Goal: Task Accomplishment & Management: Manage account settings

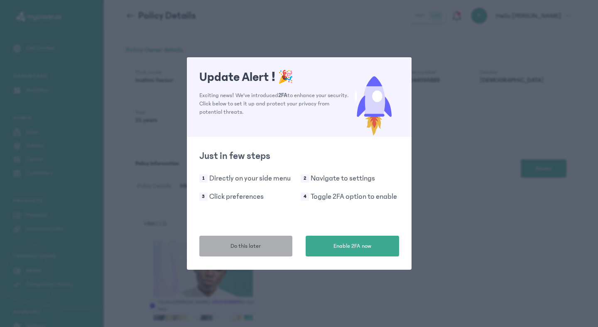
click at [259, 249] on span "Do this later" at bounding box center [245, 246] width 30 height 9
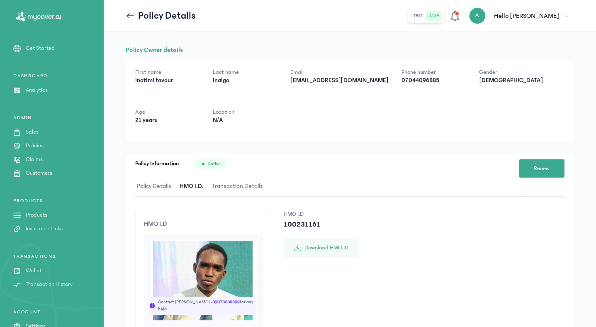
click at [569, 17] on icon "button" at bounding box center [566, 15] width 5 height 5
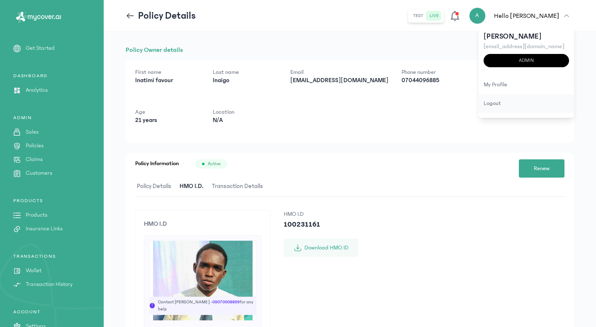
click at [491, 102] on div "logout" at bounding box center [526, 103] width 95 height 19
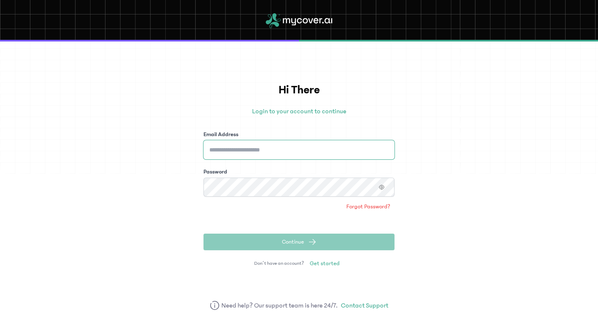
click at [300, 151] on input "Email Address" at bounding box center [298, 149] width 191 height 19
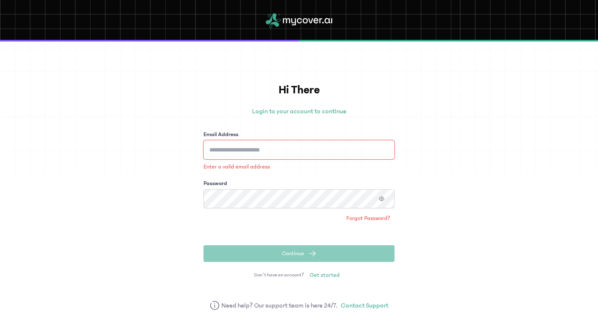
click at [280, 147] on input "Email Address" at bounding box center [298, 149] width 191 height 19
click at [271, 149] on input "Email Address" at bounding box center [298, 149] width 191 height 19
type input "**********"
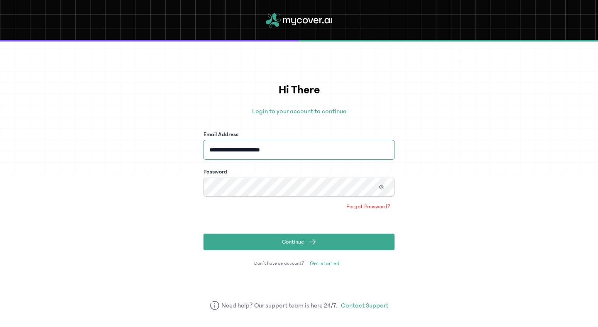
click at [203, 234] on button "Continue" at bounding box center [298, 242] width 191 height 17
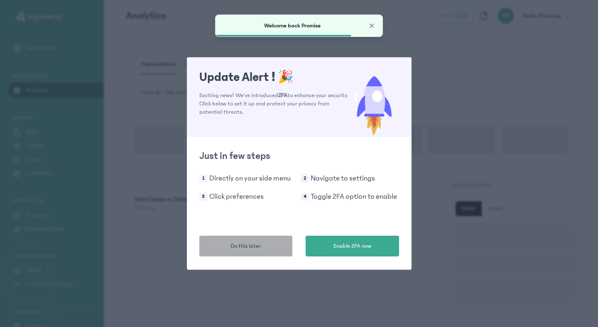
click at [258, 243] on span "Do this later" at bounding box center [245, 246] width 30 height 9
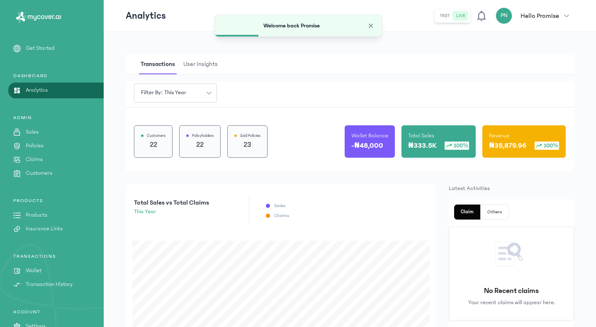
click at [44, 229] on p "Insurance Links" at bounding box center [44, 229] width 37 height 9
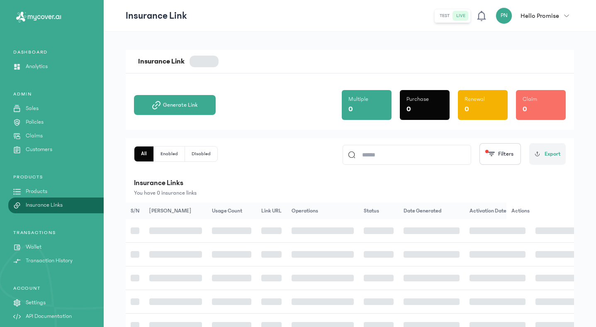
scroll to position [29, 0]
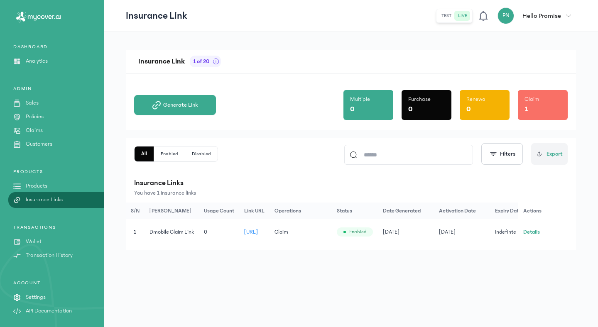
click at [258, 231] on span "[URL]" at bounding box center [251, 232] width 14 height 6
click at [37, 244] on p "Wallet" at bounding box center [34, 241] width 16 height 9
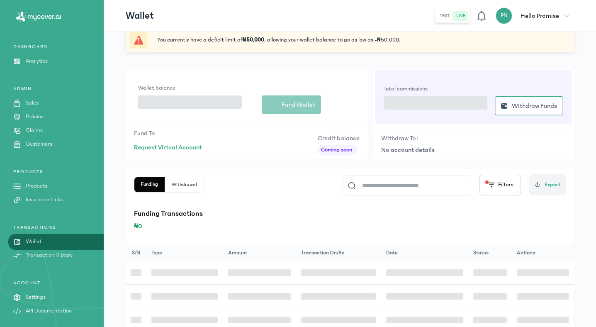
scroll to position [23, 0]
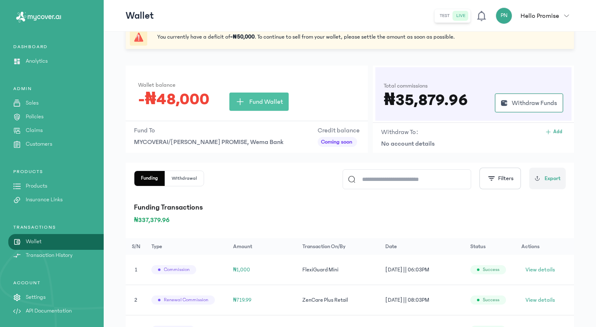
click at [276, 142] on span "MYCOVERAI/[PERSON_NAME] PROMISE, Wema Bank || 9785369364" at bounding box center [208, 142] width 149 height 10
drag, startPoint x: 133, startPoint y: 139, endPoint x: 286, endPoint y: 151, distance: 153.6
click at [286, 151] on div "Fund To MYCOVERAI/[PERSON_NAME] PROMISE, Wema Bank || 9785369364 Credit balance…" at bounding box center [247, 136] width 242 height 30
copy span "MYCOVERAI/[PERSON_NAME] PROMISE, Wema Bank || 9785369364"
click at [223, 208] on p "Funding Transactions" at bounding box center [350, 208] width 432 height 12
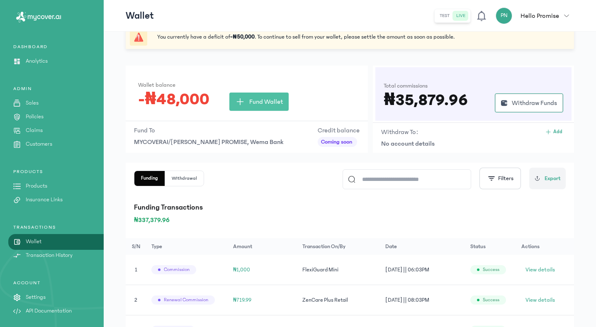
click at [37, 115] on p "Policies" at bounding box center [35, 116] width 18 height 9
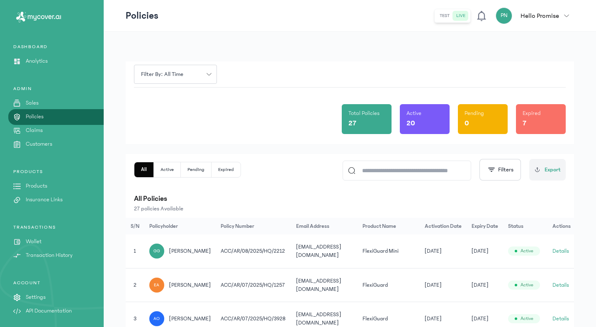
click at [402, 174] on input at bounding box center [411, 170] width 110 height 19
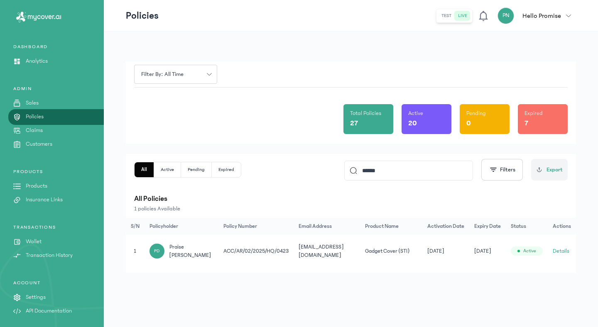
type input "******"
drag, startPoint x: 217, startPoint y: 249, endPoint x: 289, endPoint y: 254, distance: 72.8
click at [289, 254] on tr "1 PD praise [PERSON_NAME] ACC/AR/02/2025/HQ/0423 [EMAIL_ADDRESS][DOMAIN_NAME] G…" at bounding box center [351, 252] width 450 height 34
click at [547, 264] on td "ACC/AR/02/2025/HQ/0423" at bounding box center [561, 252] width 28 height 34
click at [547, 249] on td "ACC/AR/02/2025/HQ/0423" at bounding box center [561, 252] width 28 height 34
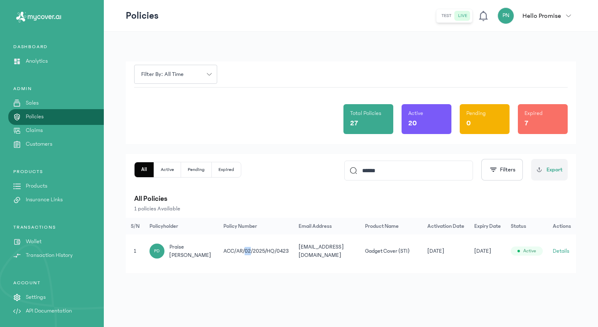
click at [547, 249] on td "ACC/AR/02/2025/HQ/0423" at bounding box center [561, 252] width 28 height 34
copy tr "ACC/AR/02/2025/HQ/0423"
click at [248, 204] on p "All Policies" at bounding box center [350, 199] width 433 height 12
click at [30, 187] on p "Products" at bounding box center [37, 186] width 22 height 9
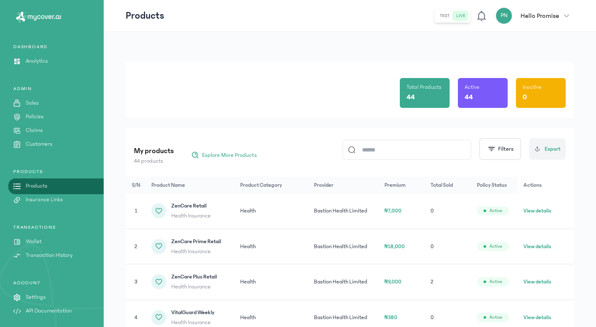
click at [32, 117] on p "Policies" at bounding box center [35, 116] width 18 height 9
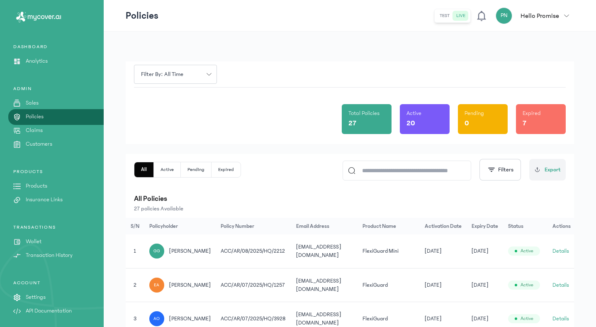
click at [408, 172] on input at bounding box center [411, 170] width 110 height 19
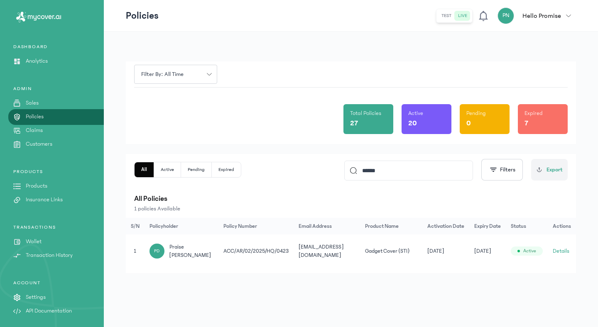
type input "******"
click at [561, 249] on button "Details" at bounding box center [560, 251] width 17 height 8
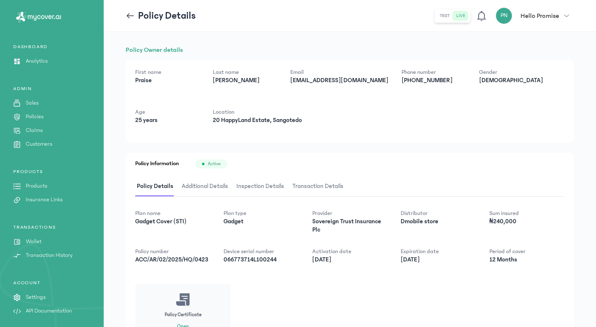
click at [219, 187] on span "Additional Details" at bounding box center [205, 187] width 50 height 20
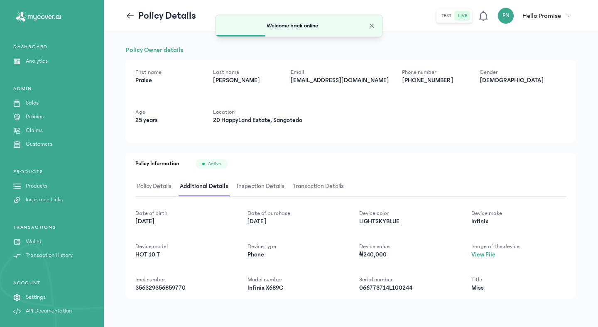
click at [566, 15] on icon "button" at bounding box center [568, 15] width 5 height 5
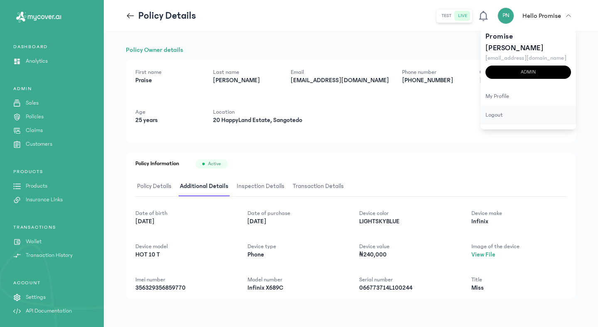
click at [496, 106] on div "logout" at bounding box center [527, 115] width 95 height 19
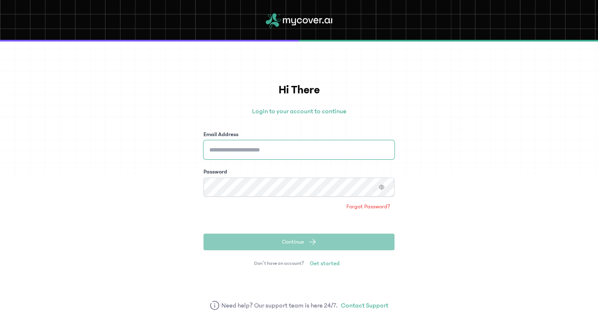
click at [315, 153] on input "Email Address" at bounding box center [298, 149] width 191 height 19
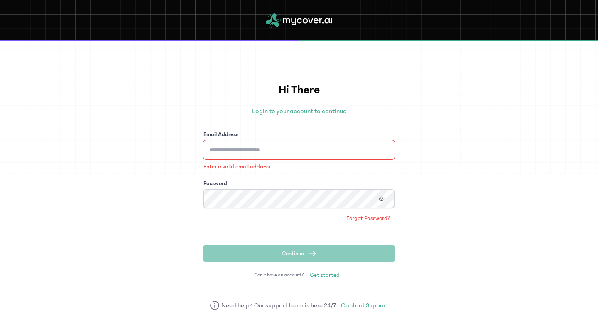
type input "**********"
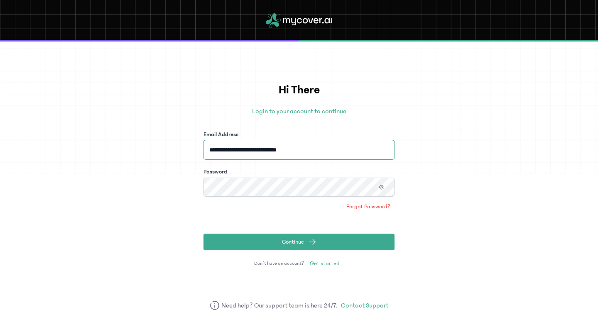
click at [203, 234] on button "Continue" at bounding box center [298, 242] width 191 height 17
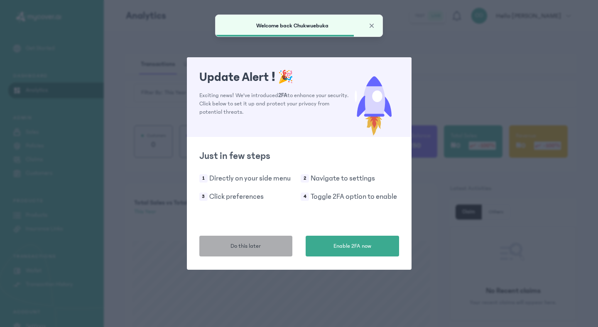
click at [245, 240] on button "Do this later" at bounding box center [245, 246] width 93 height 21
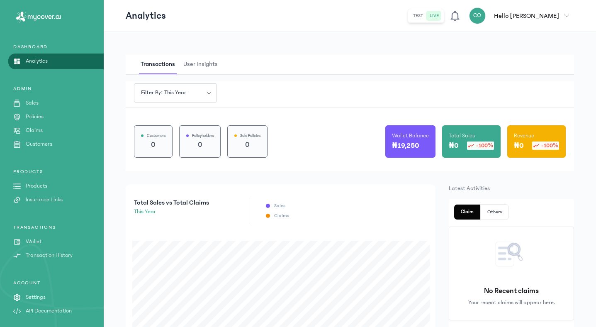
click at [34, 115] on p "Policies" at bounding box center [35, 116] width 18 height 9
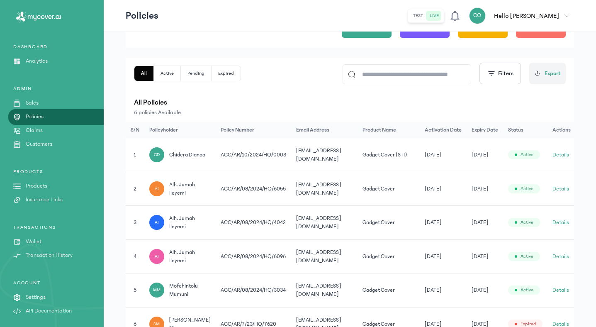
scroll to position [142, 0]
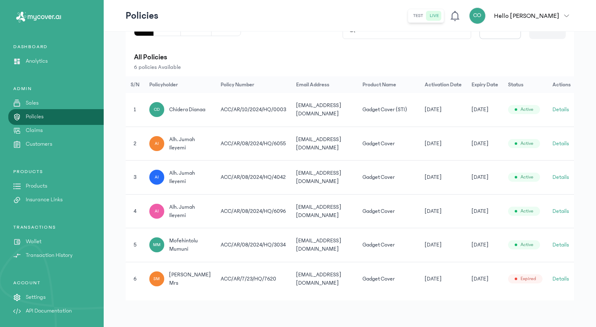
click at [558, 110] on button "Details" at bounding box center [561, 109] width 17 height 8
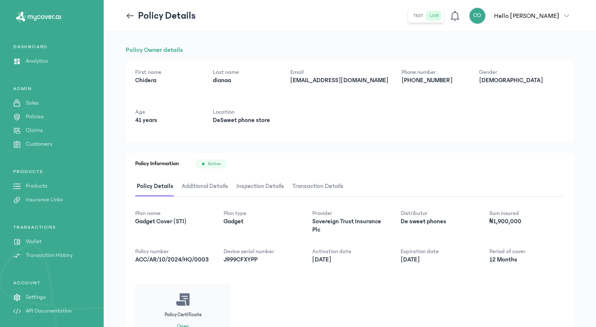
click at [567, 14] on icon "button" at bounding box center [566, 15] width 5 height 5
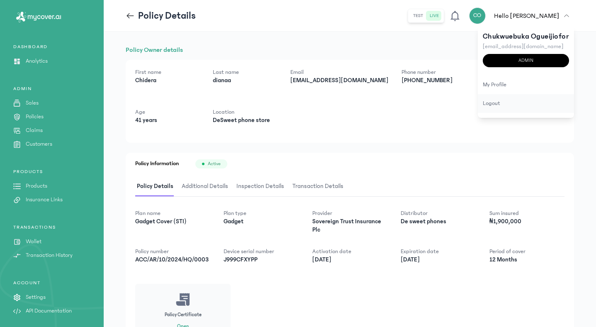
click at [506, 96] on div "logout" at bounding box center [526, 103] width 96 height 19
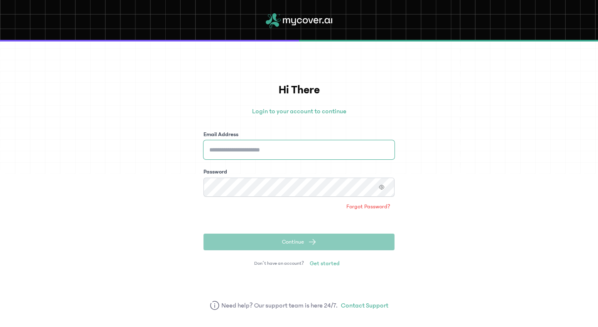
click at [379, 144] on input "Email Address" at bounding box center [298, 149] width 191 height 19
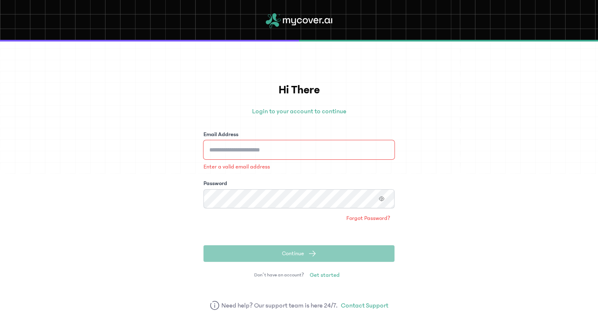
click at [331, 148] on input "Email Address" at bounding box center [298, 149] width 191 height 19
type input "**********"
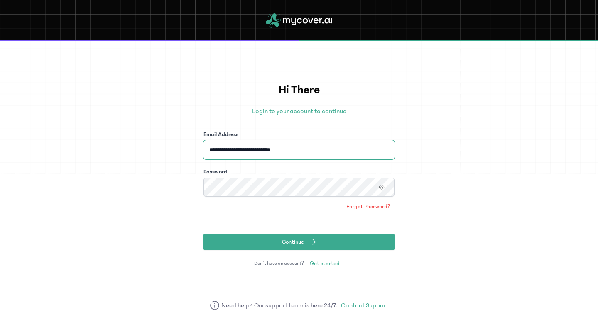
click at [203, 234] on button "Continue" at bounding box center [298, 242] width 191 height 17
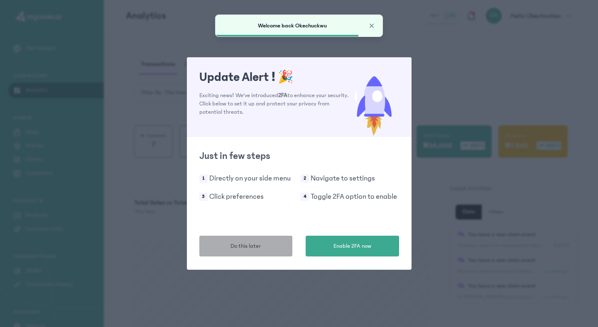
click at [244, 247] on span "Do this later" at bounding box center [245, 246] width 30 height 9
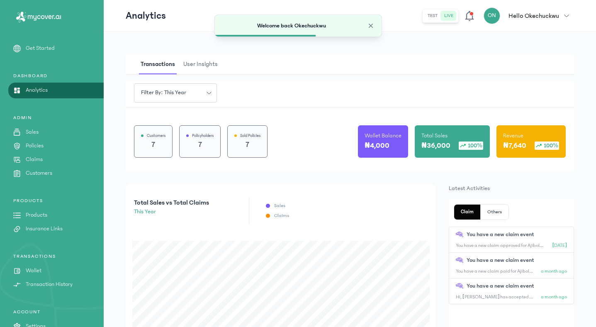
click at [29, 272] on p "Wallet" at bounding box center [34, 270] width 16 height 9
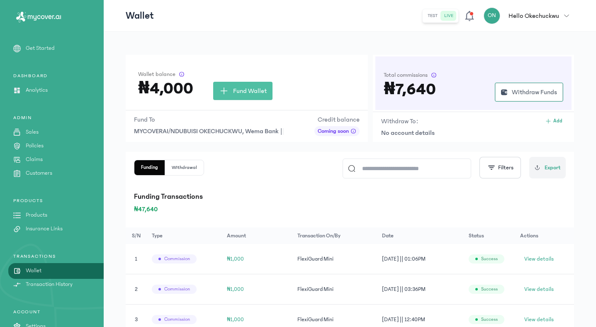
click at [569, 15] on icon "button" at bounding box center [566, 15] width 5 height 5
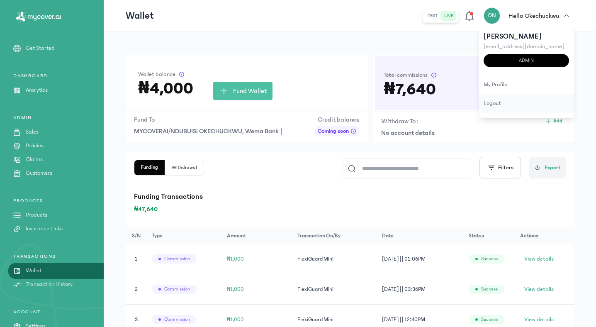
click at [496, 99] on div "logout" at bounding box center [526, 103] width 95 height 19
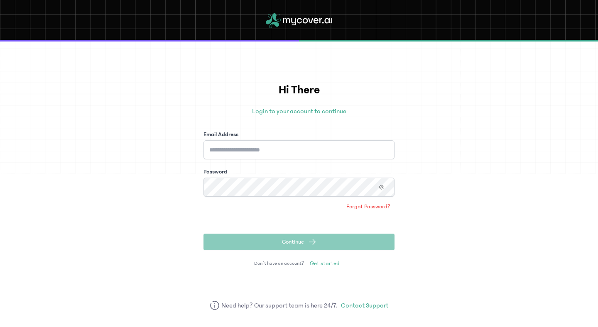
click at [373, 140] on div "Email Address" at bounding box center [298, 144] width 191 height 29
click at [370, 152] on input "Email Address" at bounding box center [298, 149] width 191 height 19
type input "**********"
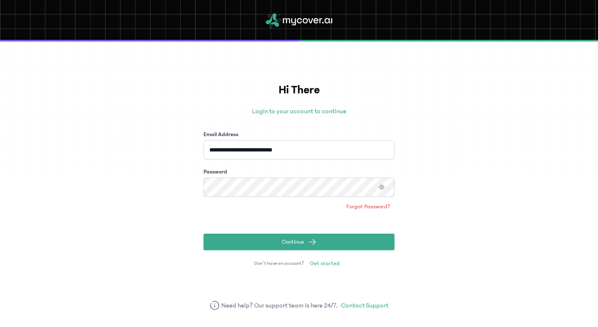
click at [203, 234] on button "Continue" at bounding box center [298, 242] width 191 height 17
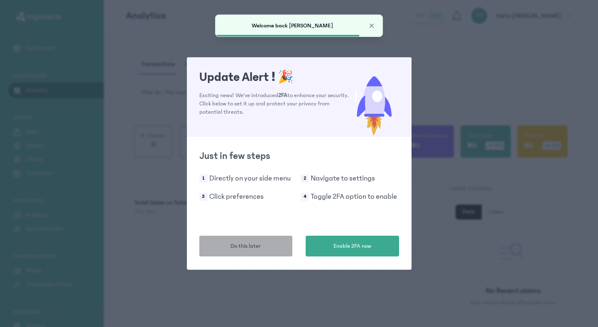
click at [237, 240] on button "Do this later" at bounding box center [245, 246] width 93 height 21
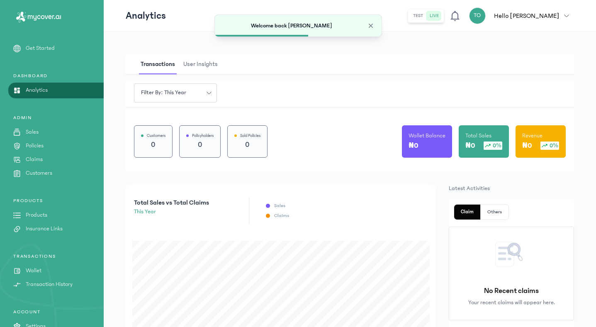
click at [34, 270] on p "Wallet" at bounding box center [34, 270] width 16 height 9
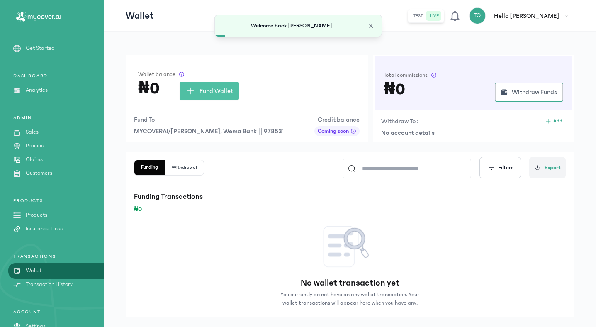
click at [571, 12] on button "TO Hello [PERSON_NAME]" at bounding box center [521, 15] width 105 height 17
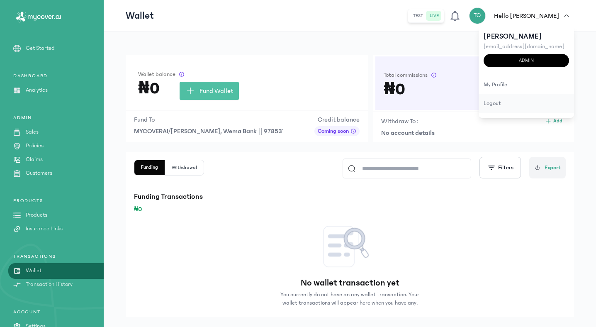
click at [493, 108] on div "logout" at bounding box center [526, 103] width 95 height 19
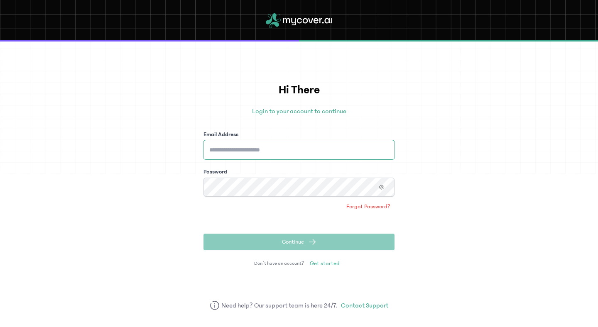
click at [347, 151] on input "Email Address" at bounding box center [298, 149] width 191 height 19
type input "**********"
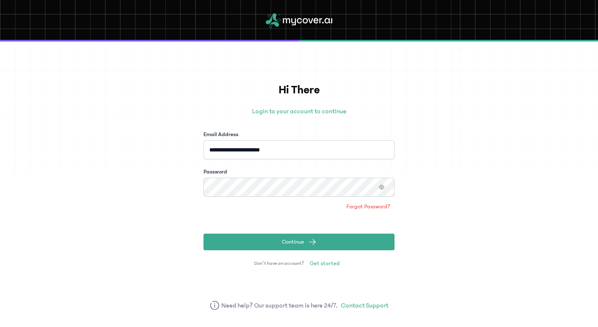
click at [203, 234] on button "Continue" at bounding box center [298, 242] width 191 height 17
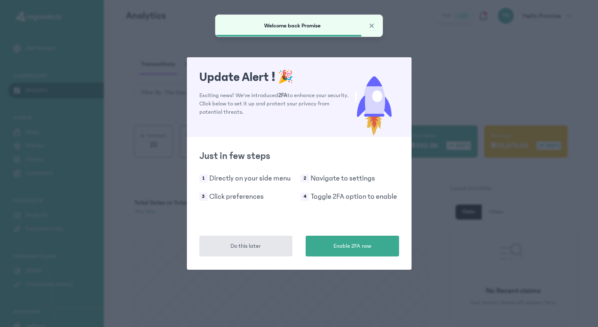
click at [261, 234] on div "Just in few steps 1 Directly on your side menu 2 Navigate to settings 3 Click p…" at bounding box center [299, 197] width 225 height 120
click at [255, 251] on button "Do this later" at bounding box center [245, 246] width 93 height 21
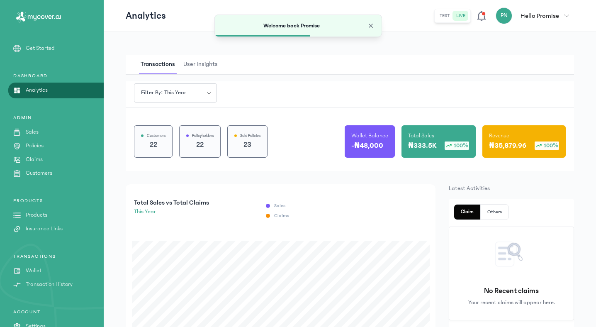
click at [36, 269] on p "Wallet" at bounding box center [34, 270] width 16 height 9
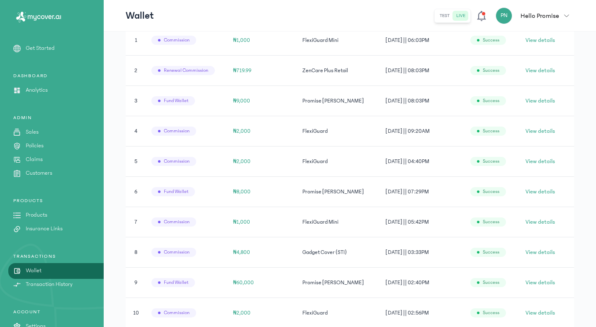
scroll to position [321, 0]
